Goal: Task Accomplishment & Management: Complete application form

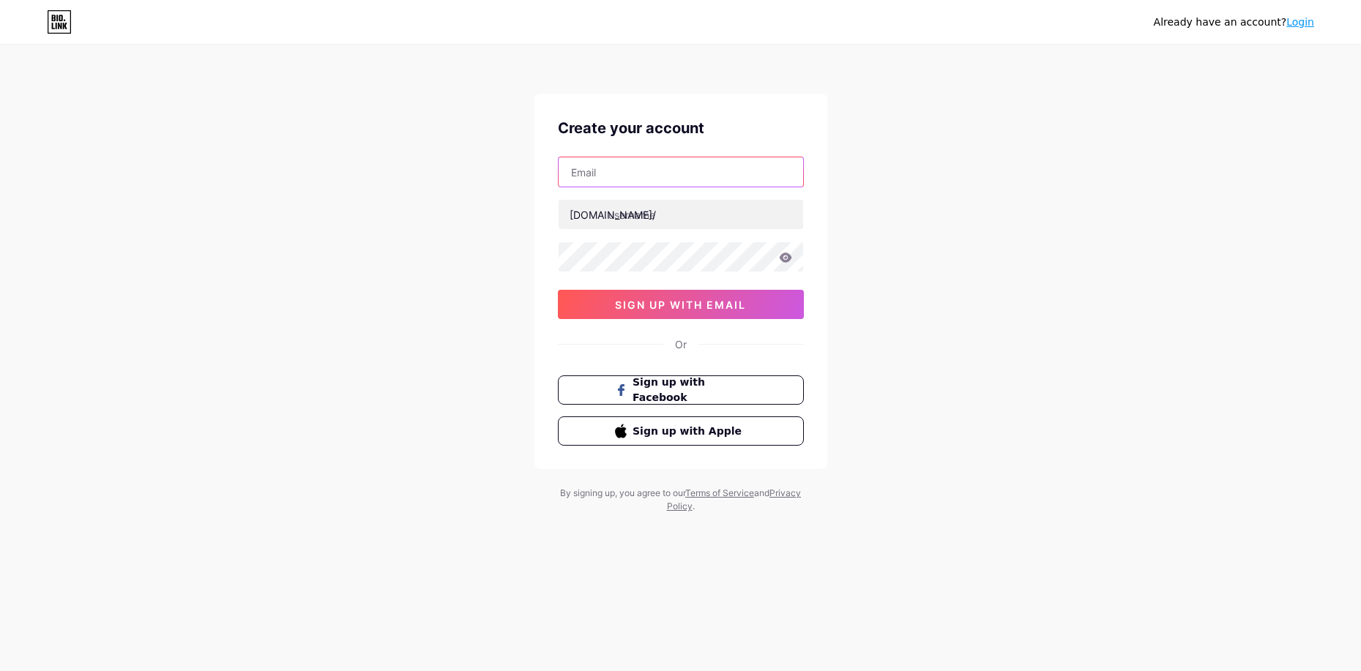
click at [619, 176] on input "text" at bounding box center [680, 171] width 244 height 29
type input "[EMAIL_ADDRESS][DOMAIN_NAME]"
click at [637, 220] on input "text" at bounding box center [680, 214] width 244 height 29
type input "m"
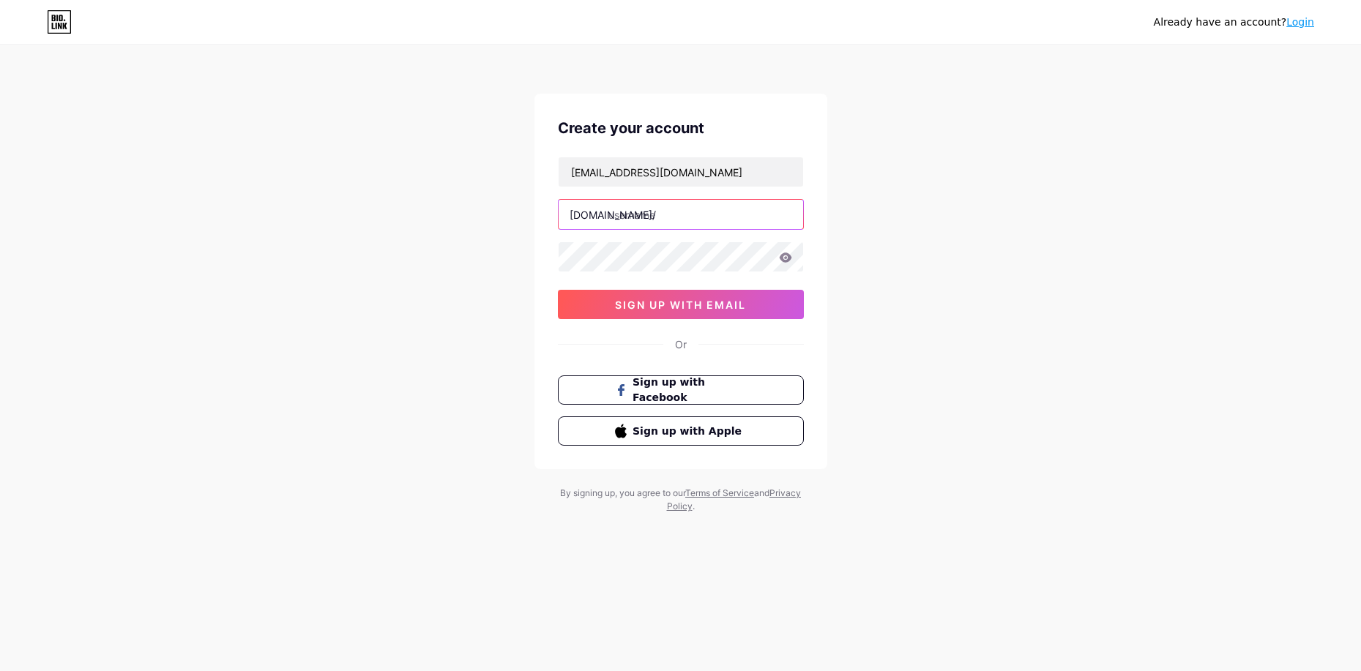
type input "m"
type input "mi"
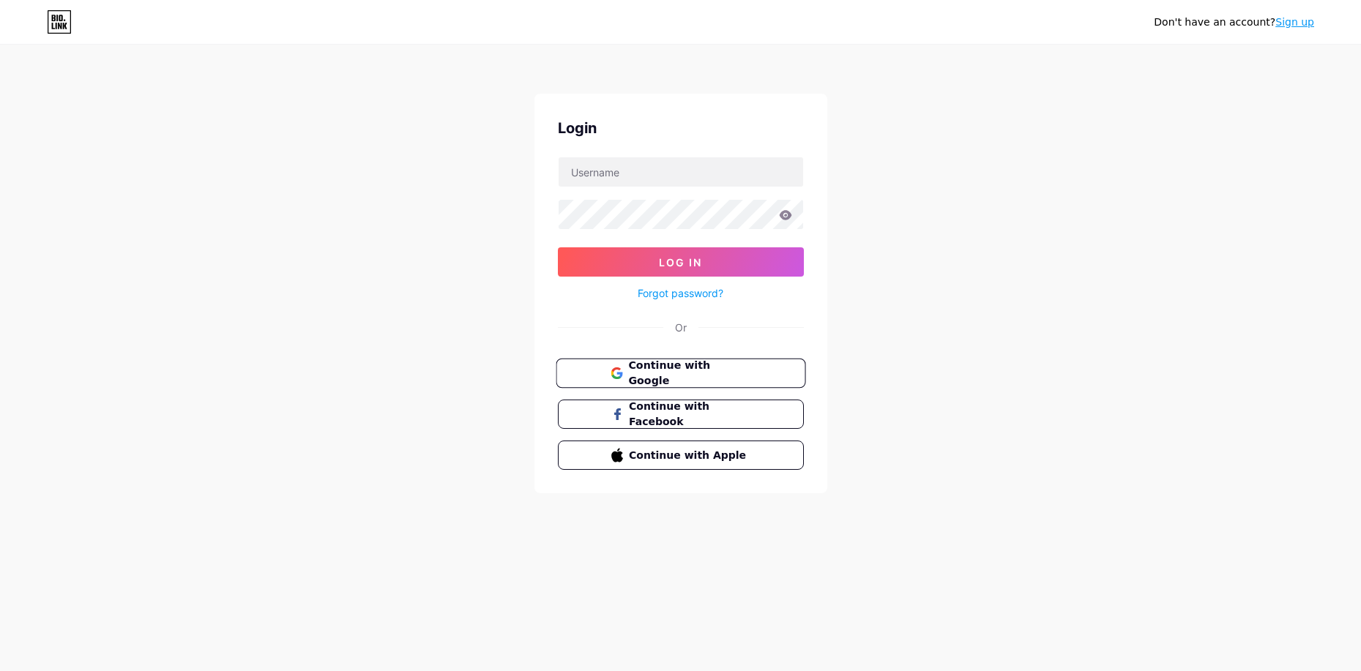
click at [714, 370] on span "Continue with Google" at bounding box center [689, 373] width 122 height 31
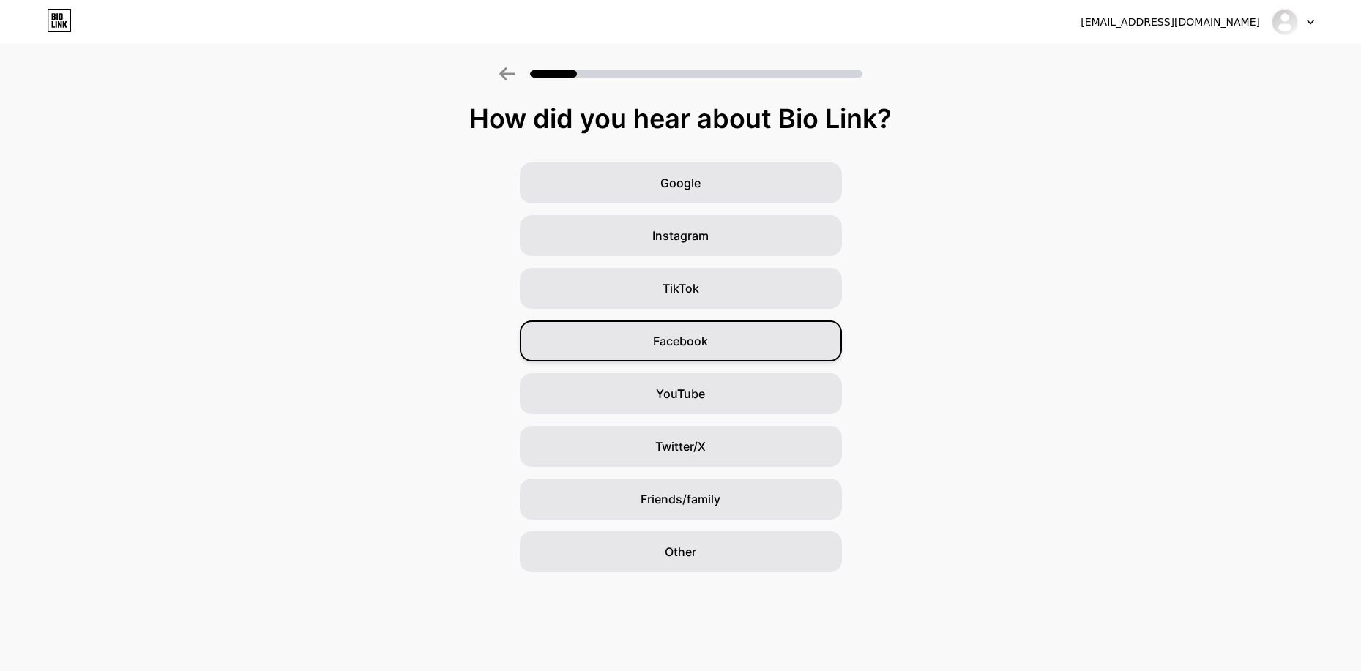
click at [670, 342] on span "Facebook" at bounding box center [680, 341] width 55 height 18
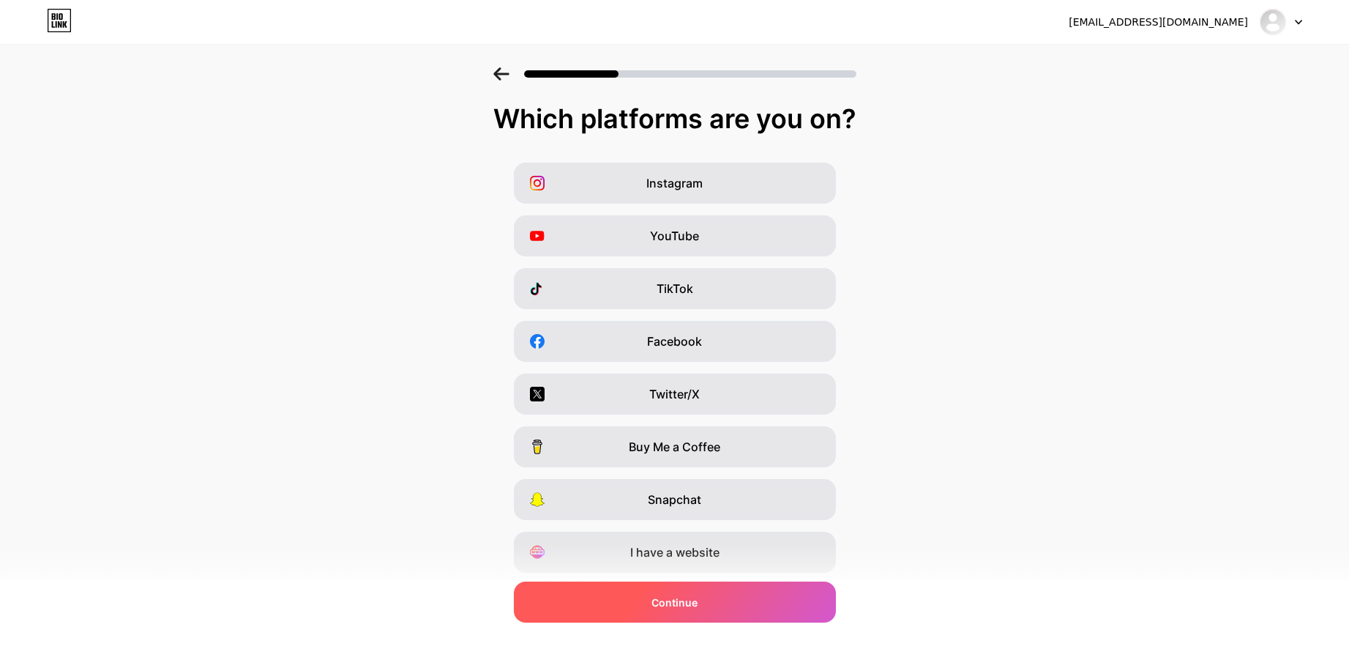
click at [708, 606] on div "Continue" at bounding box center [675, 601] width 322 height 41
click at [712, 596] on div "Continue" at bounding box center [675, 601] width 322 height 41
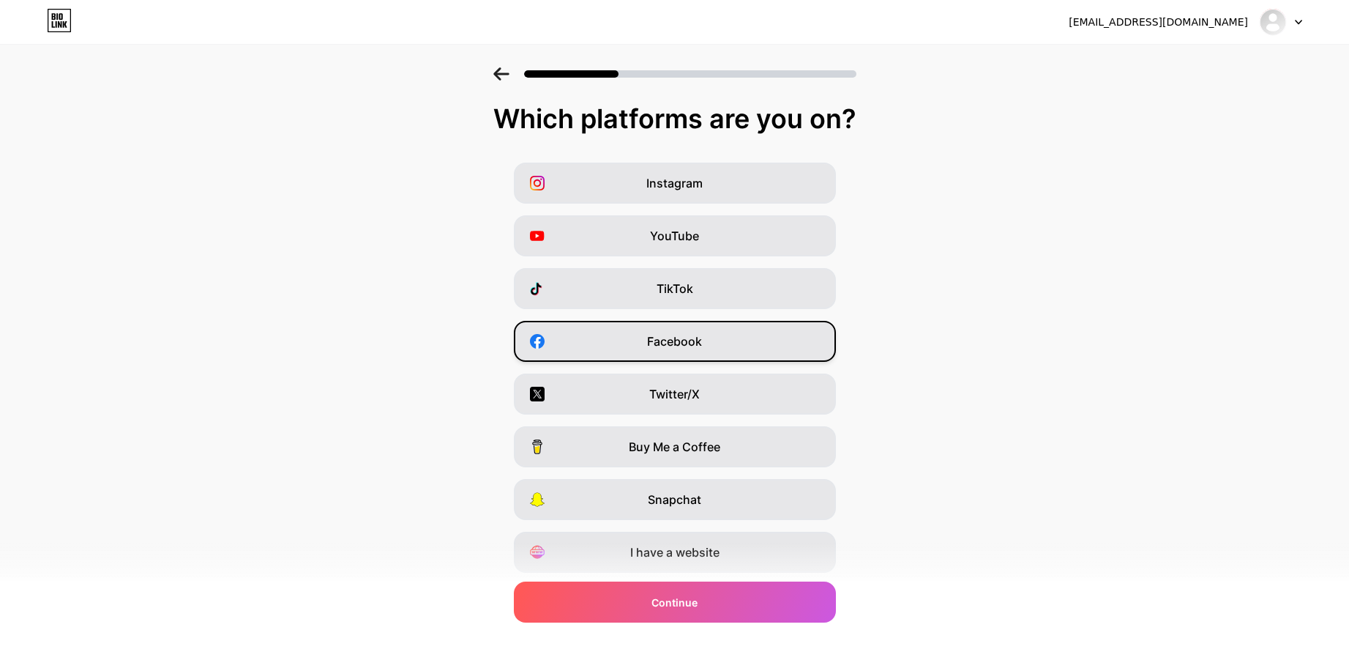
click at [669, 332] on div "Facebook" at bounding box center [675, 341] width 322 height 41
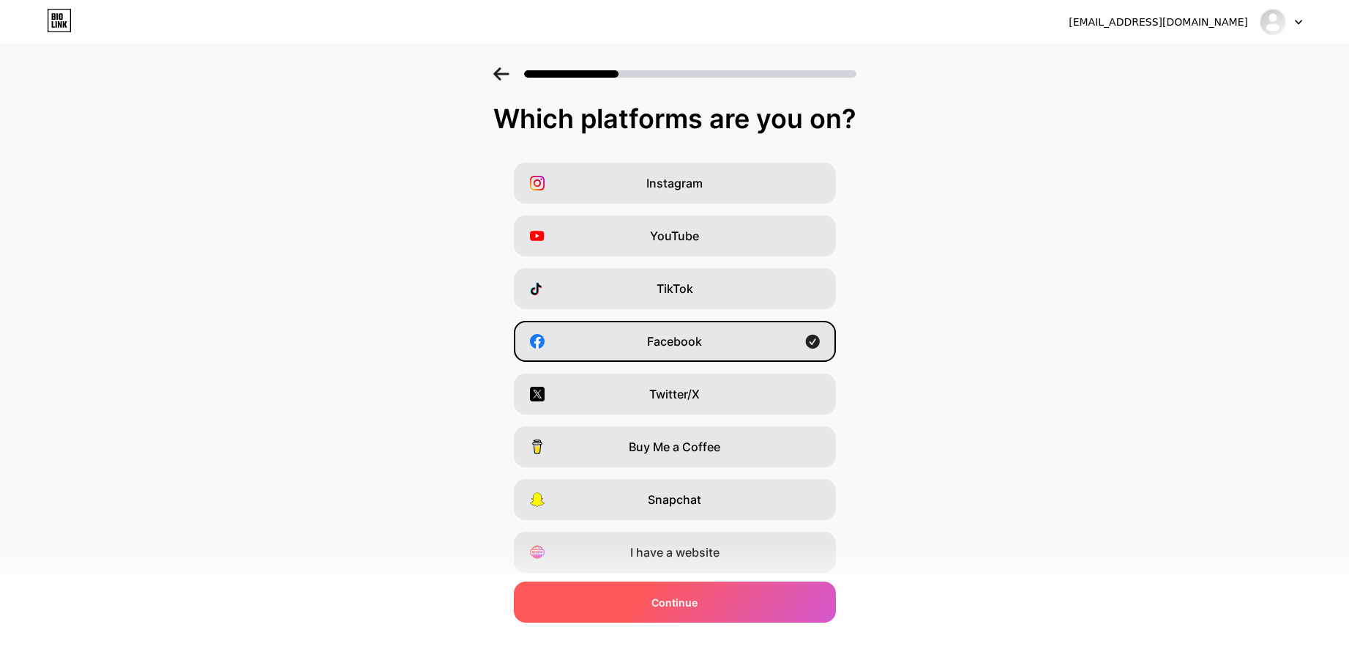
click at [752, 604] on div "Continue" at bounding box center [675, 601] width 322 height 41
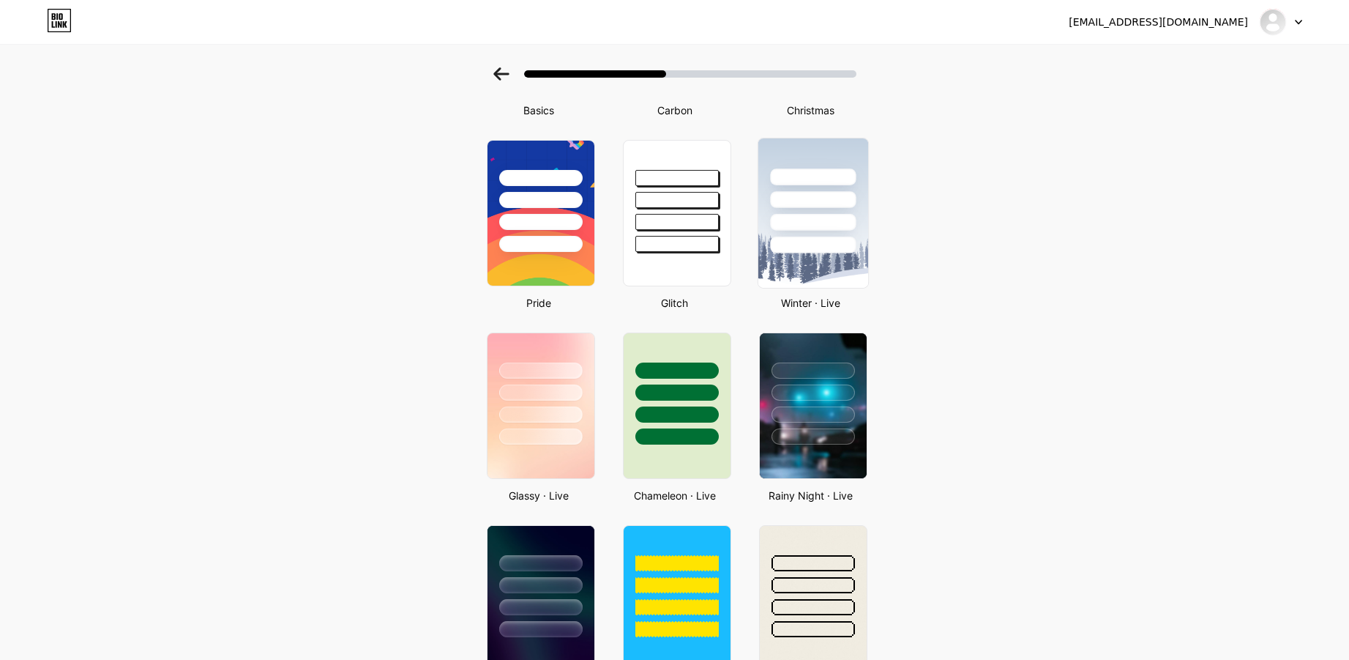
scroll to position [293, 0]
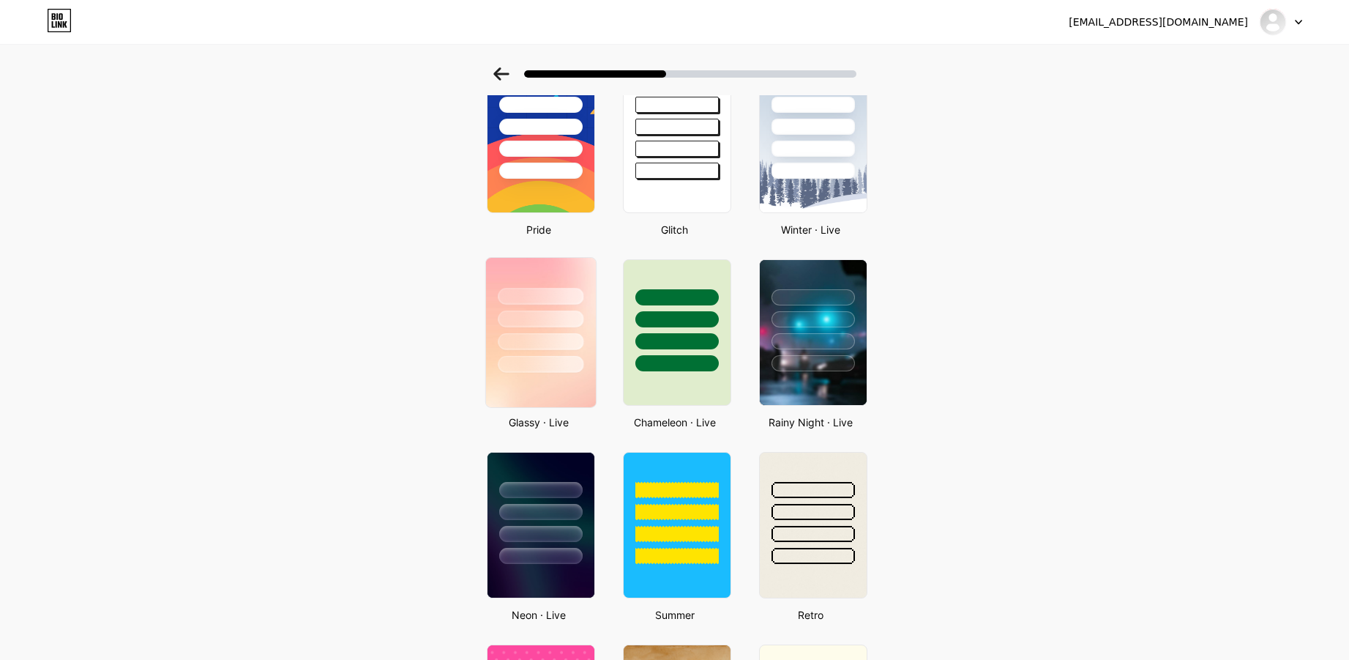
click at [548, 335] on div at bounding box center [541, 341] width 86 height 17
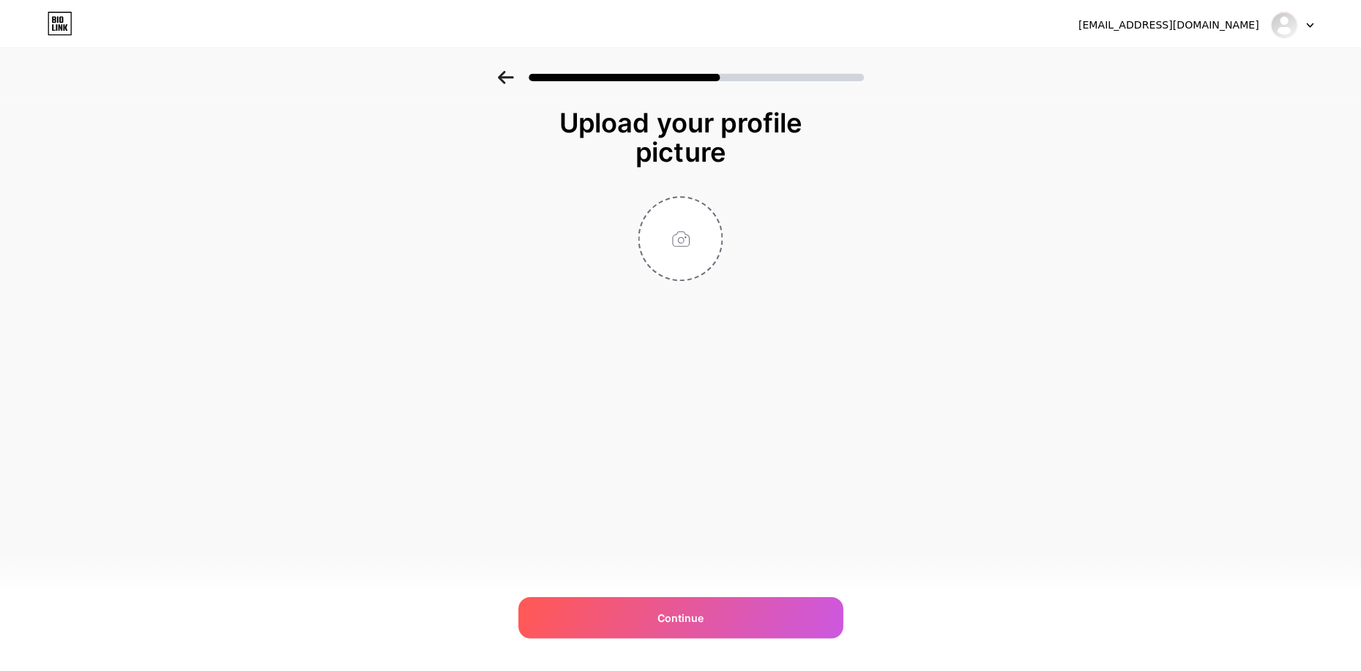
scroll to position [0, 0]
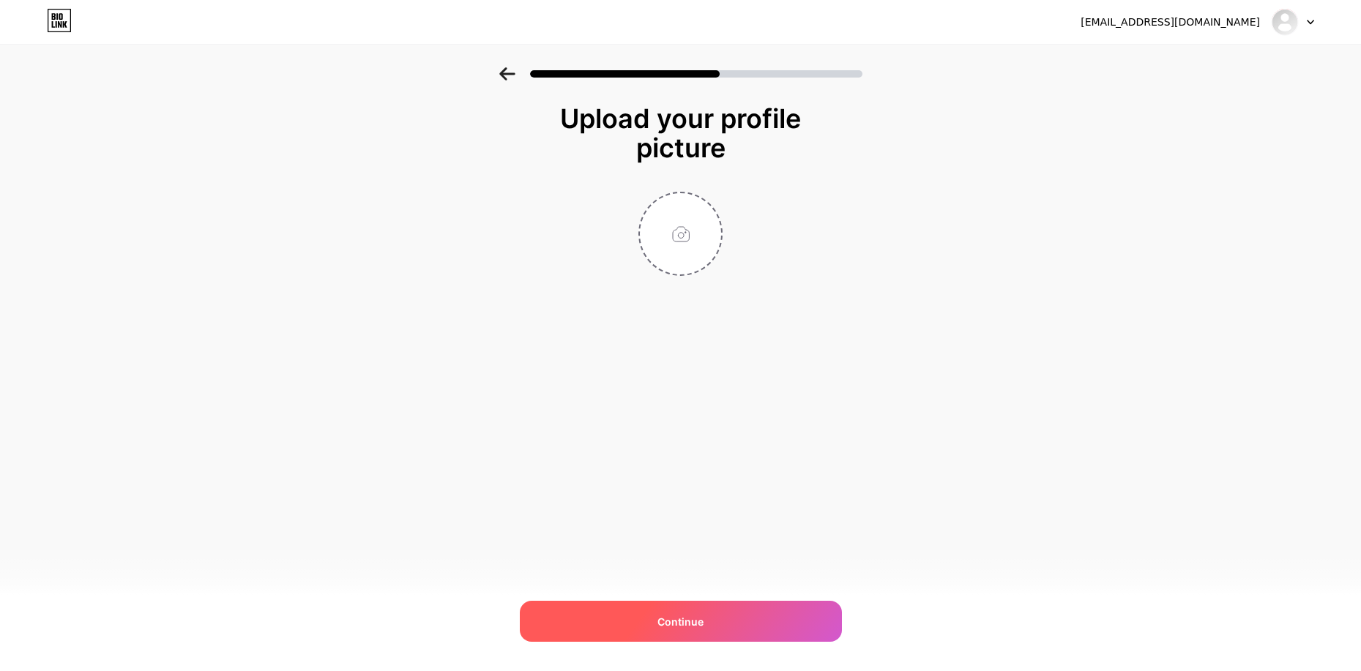
click at [710, 610] on div "Continue" at bounding box center [681, 621] width 322 height 41
